Goal: Task Accomplishment & Management: Manage account settings

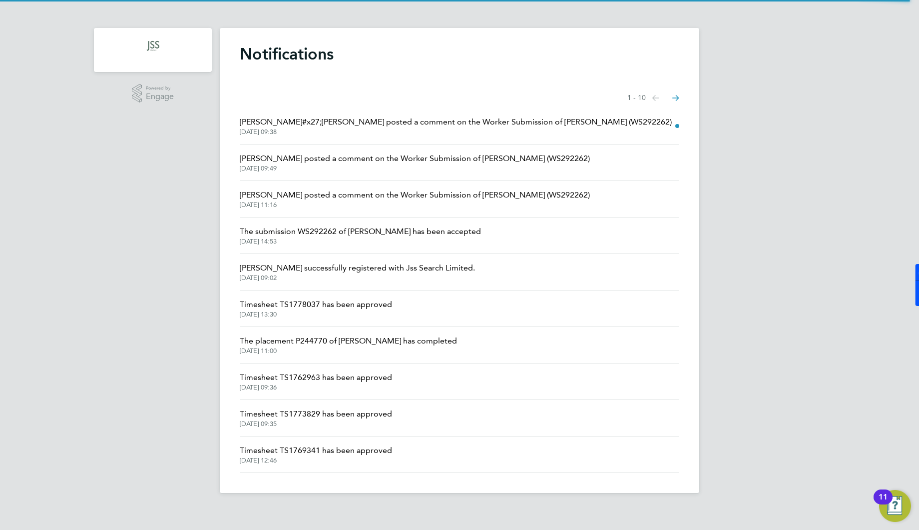
click at [283, 51] on h1 "Notifications" at bounding box center [460, 54] width 440 height 20
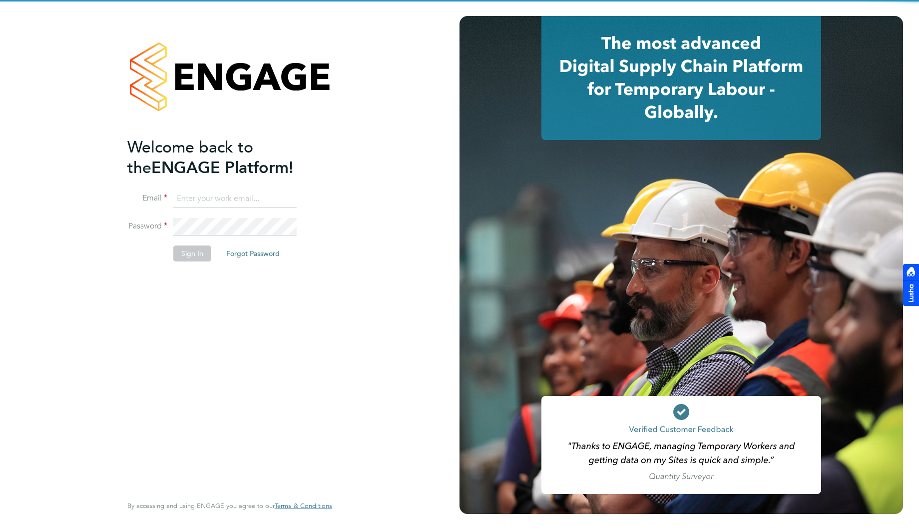
type input "[EMAIL_ADDRESS][DOMAIN_NAME]"
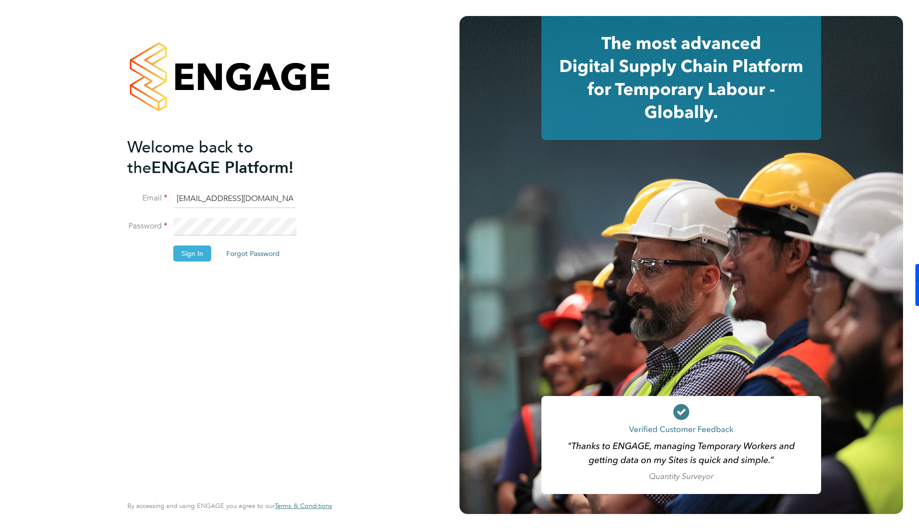
drag, startPoint x: 164, startPoint y: 263, endPoint x: 188, endPoint y: 256, distance: 24.8
click at [165, 262] on li "Sign In Forgot Password" at bounding box center [224, 258] width 195 height 26
click at [190, 256] on button "Sign In" at bounding box center [192, 253] width 38 height 16
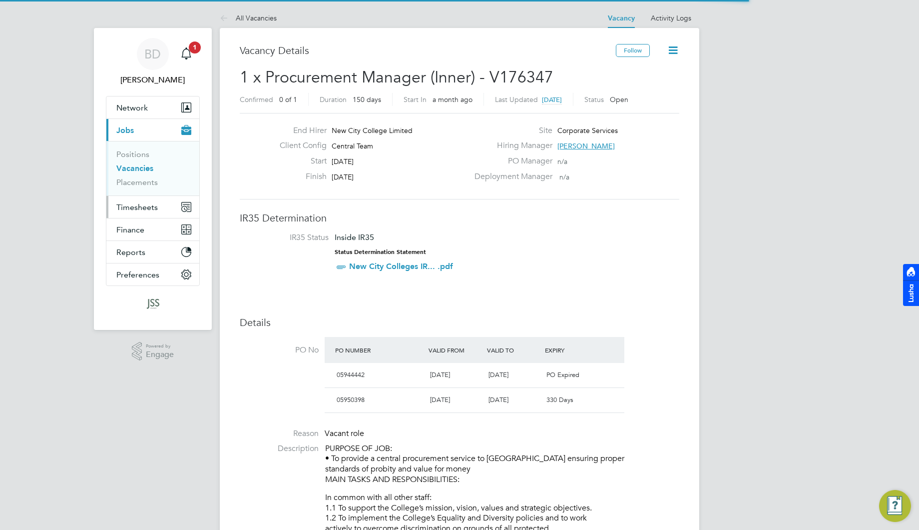
click at [150, 207] on span "Timesheets" at bounding box center [136, 206] width 41 height 9
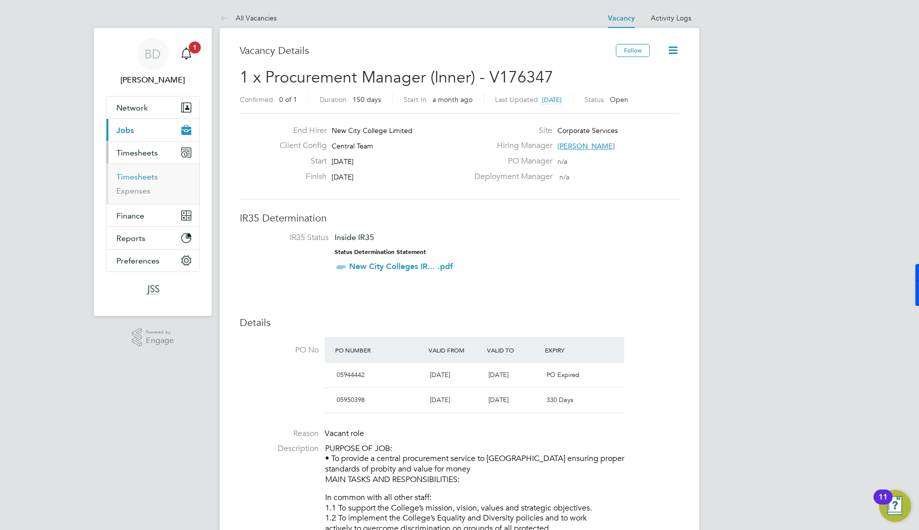
click at [151, 176] on link "Timesheets" at bounding box center [136, 176] width 41 height 9
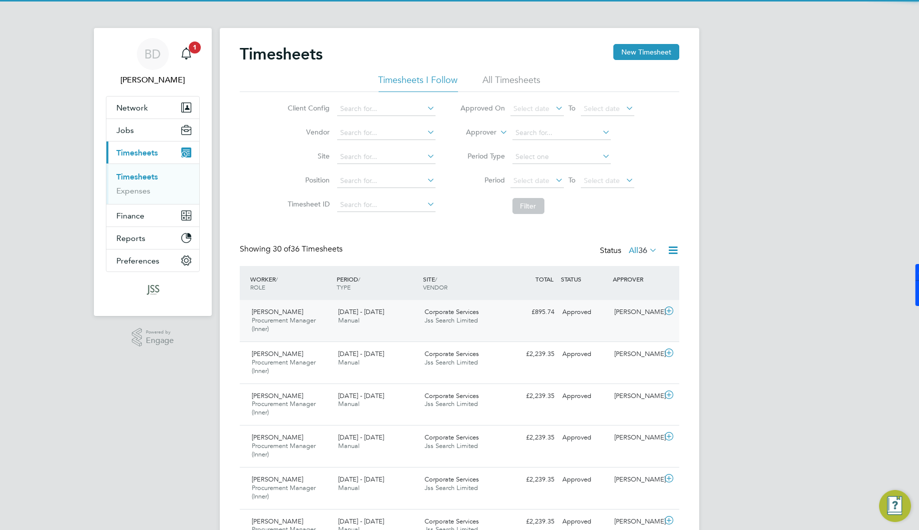
scroll to position [34, 86]
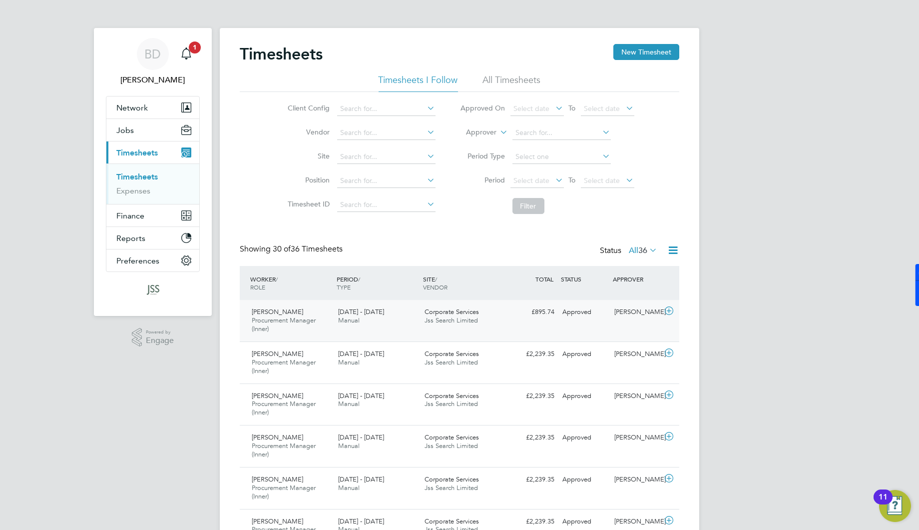
click at [565, 315] on div "Approved" at bounding box center [585, 312] width 52 height 16
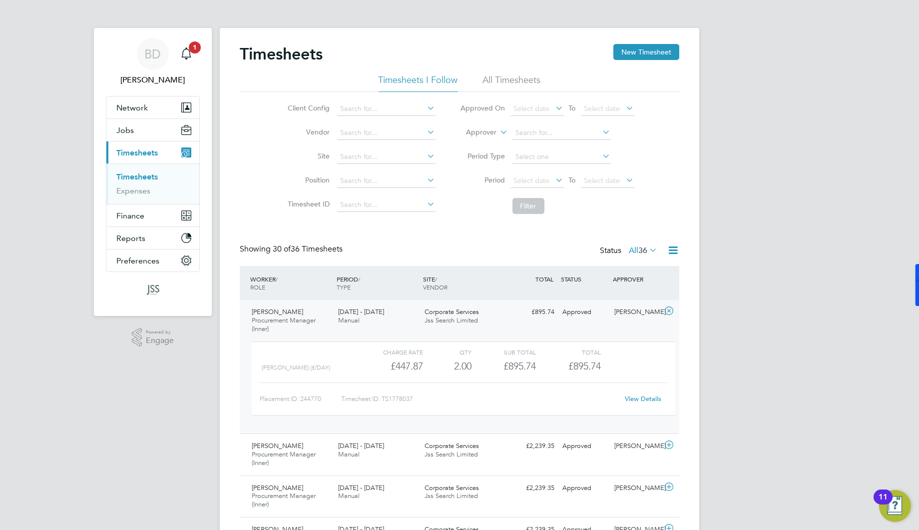
click at [649, 397] on link "View Details" at bounding box center [643, 398] width 36 height 8
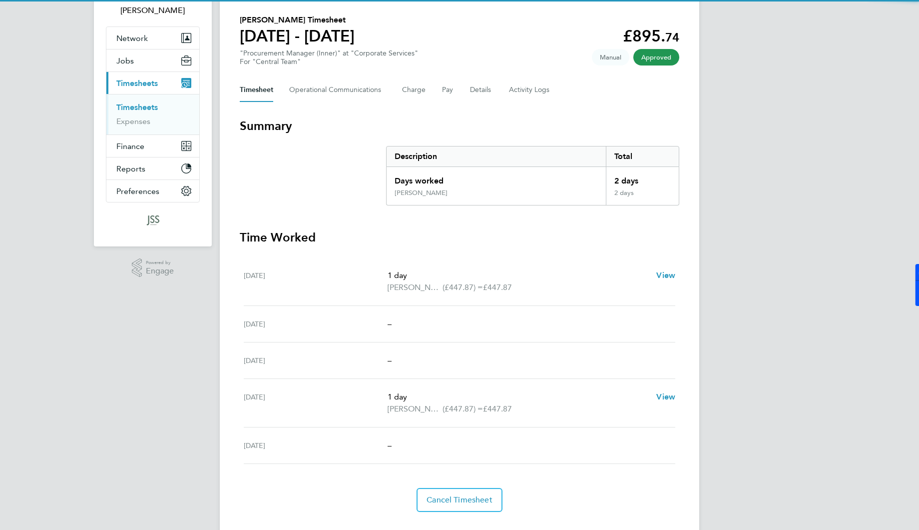
scroll to position [89, 0]
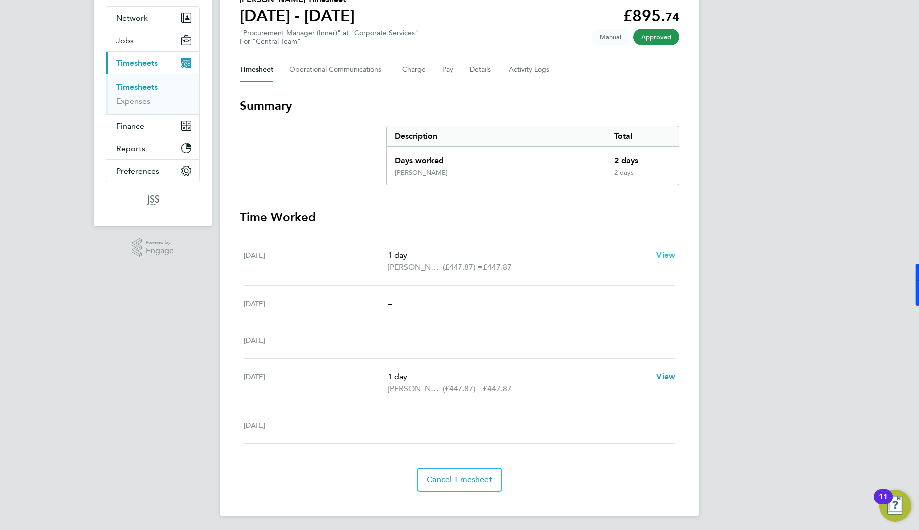
click at [669, 257] on span "View" at bounding box center [665, 254] width 19 height 9
select select "1"
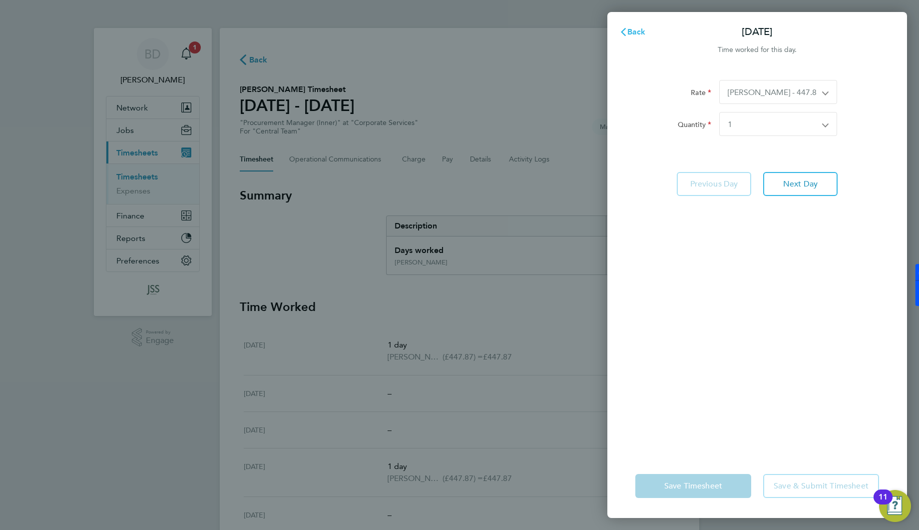
click at [642, 34] on span "Back" at bounding box center [637, 31] width 18 height 9
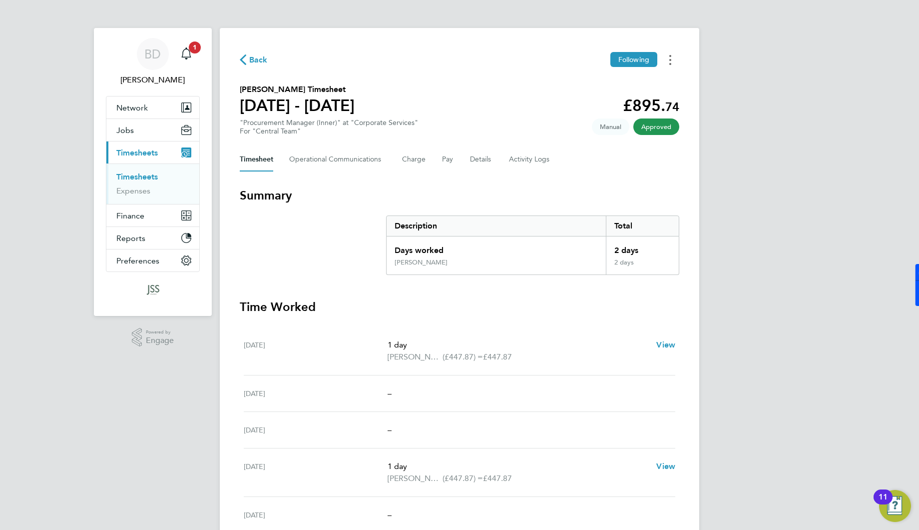
click at [669, 59] on button "Timesheets Menu" at bounding box center [670, 59] width 18 height 15
click at [621, 84] on link "Download timesheet" at bounding box center [620, 82] width 120 height 20
click at [669, 57] on icon "Timesheets Menu" at bounding box center [670, 60] width 2 height 10
click at [622, 87] on link "Download timesheet" at bounding box center [620, 82] width 120 height 20
click at [187, 51] on icon "Main navigation" at bounding box center [186, 53] width 12 height 12
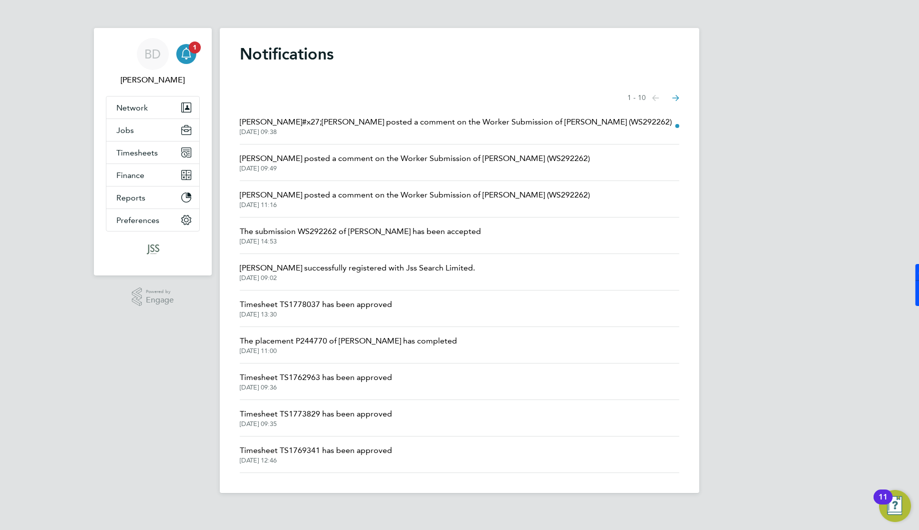
click at [409, 127] on span "Francesca O&#x27;Riordan posted a comment on the Worker Submission of Franck Le…" at bounding box center [456, 122] width 432 height 12
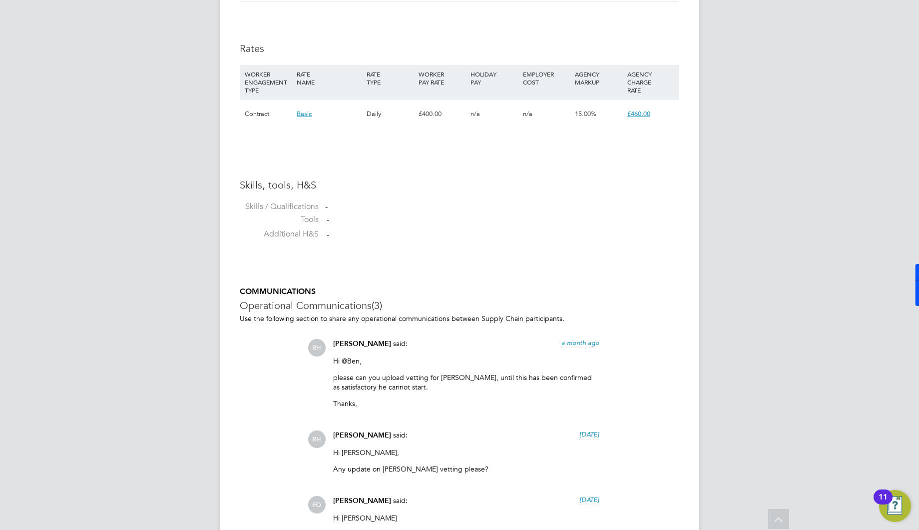
scroll to position [444, 0]
